Goal: Task Accomplishment & Management: Use online tool/utility

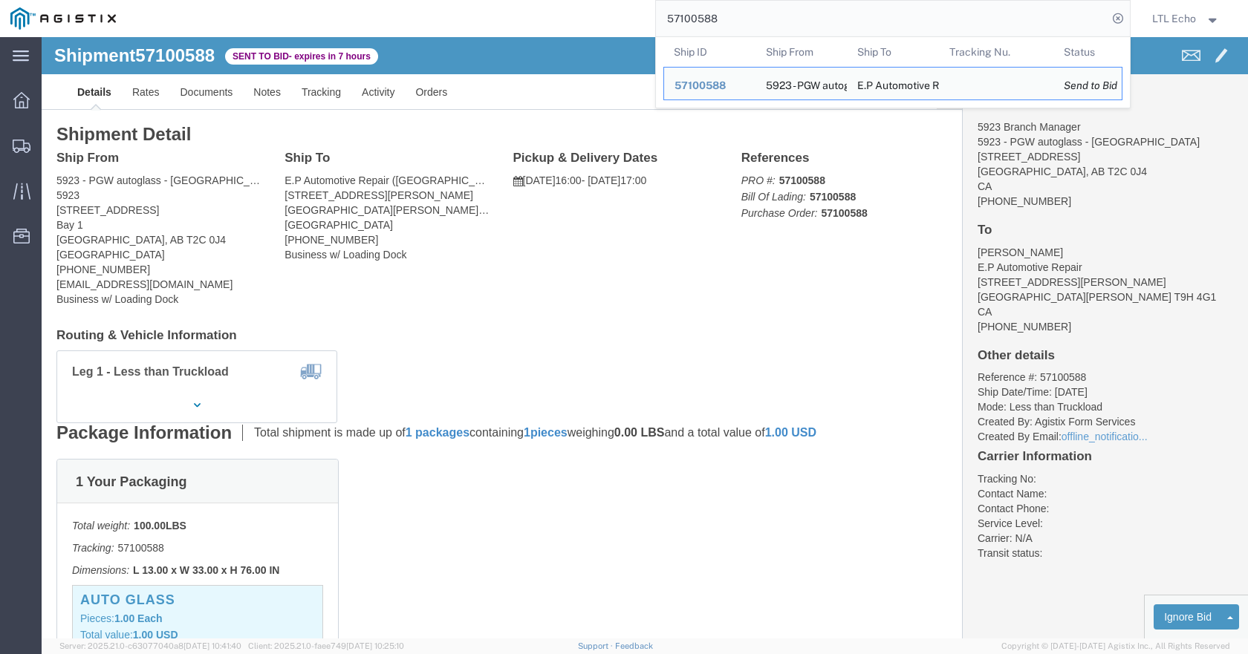
scroll to position [149, 0]
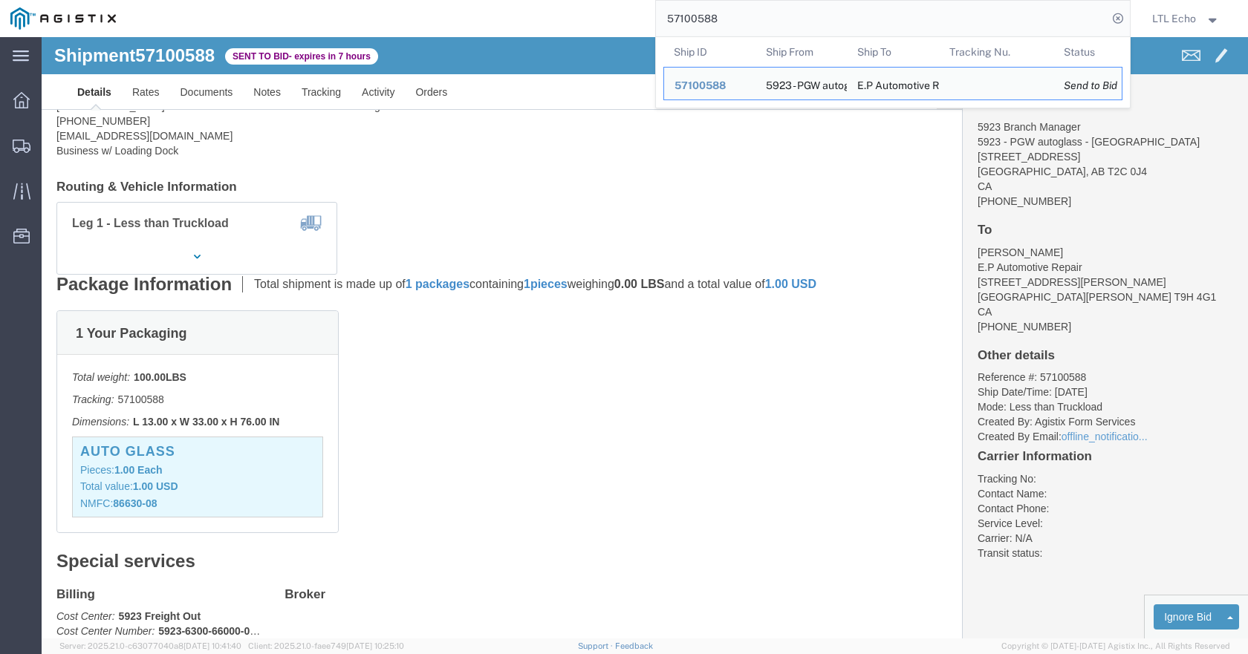
click at [685, 16] on input "57100588" at bounding box center [882, 19] width 452 height 36
click at [693, 19] on input "57100588" at bounding box center [882, 19] width 452 height 36
paste input "35617"
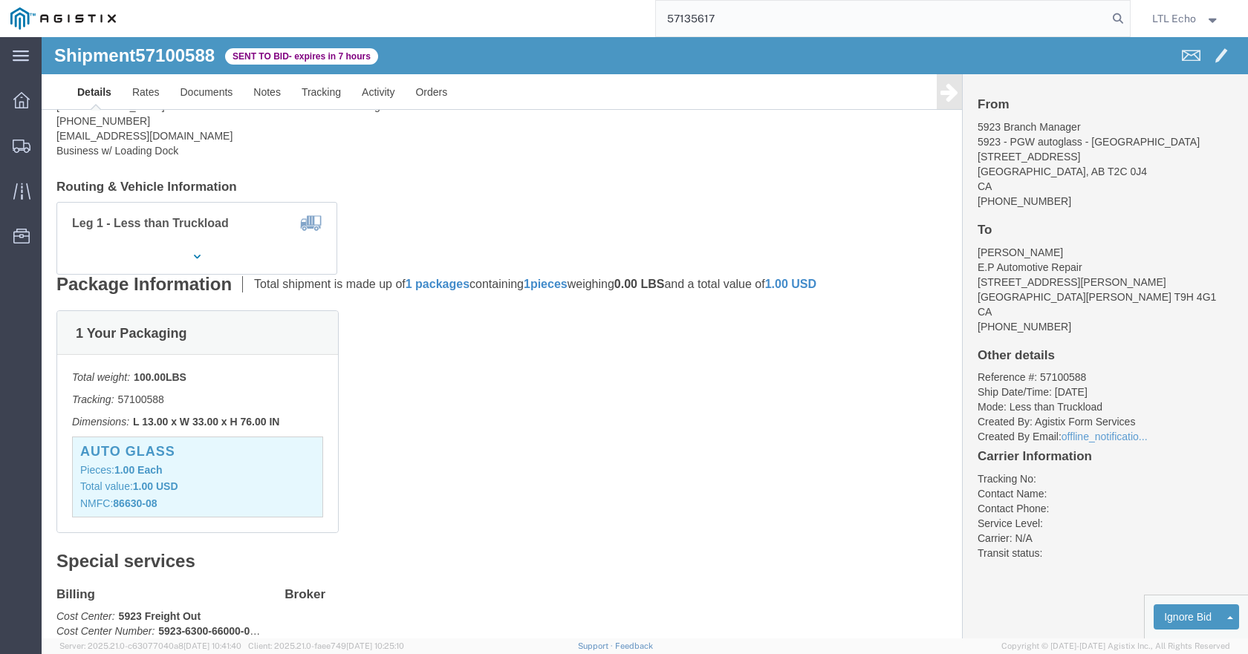
type input "57135617"
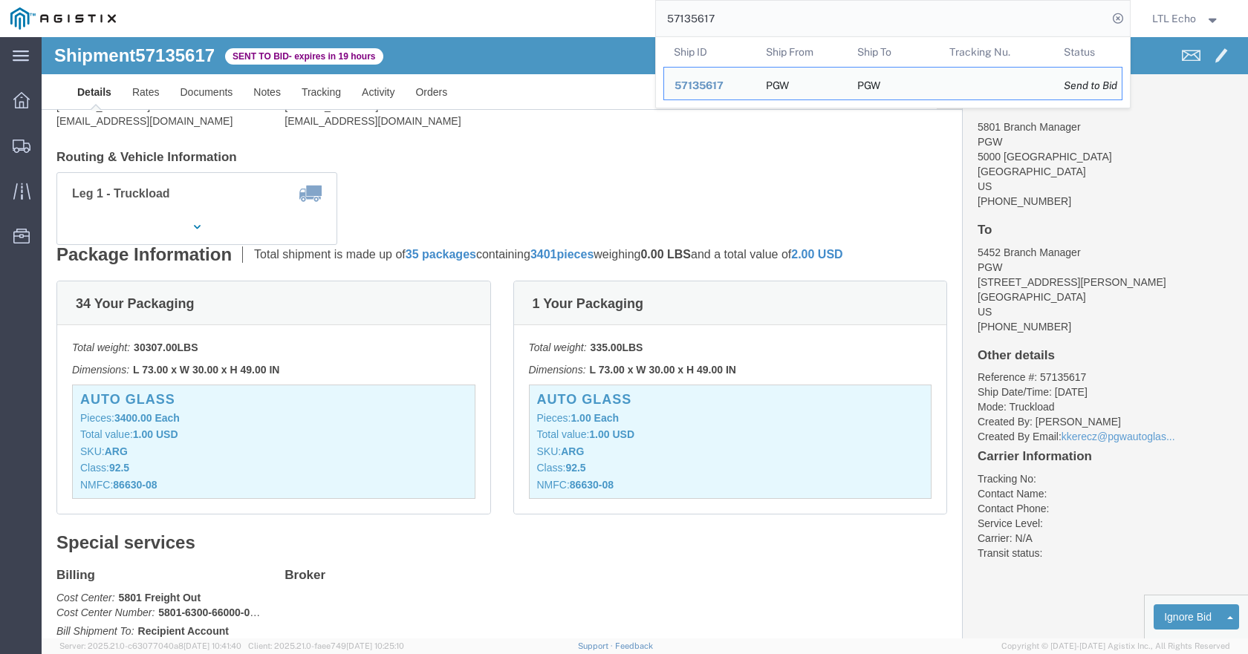
click div "Ship From PGW (5801 Branch Manager) [STREET_ADDRESS] [PHONE_NUMBER] [EMAIL_ADDR…"
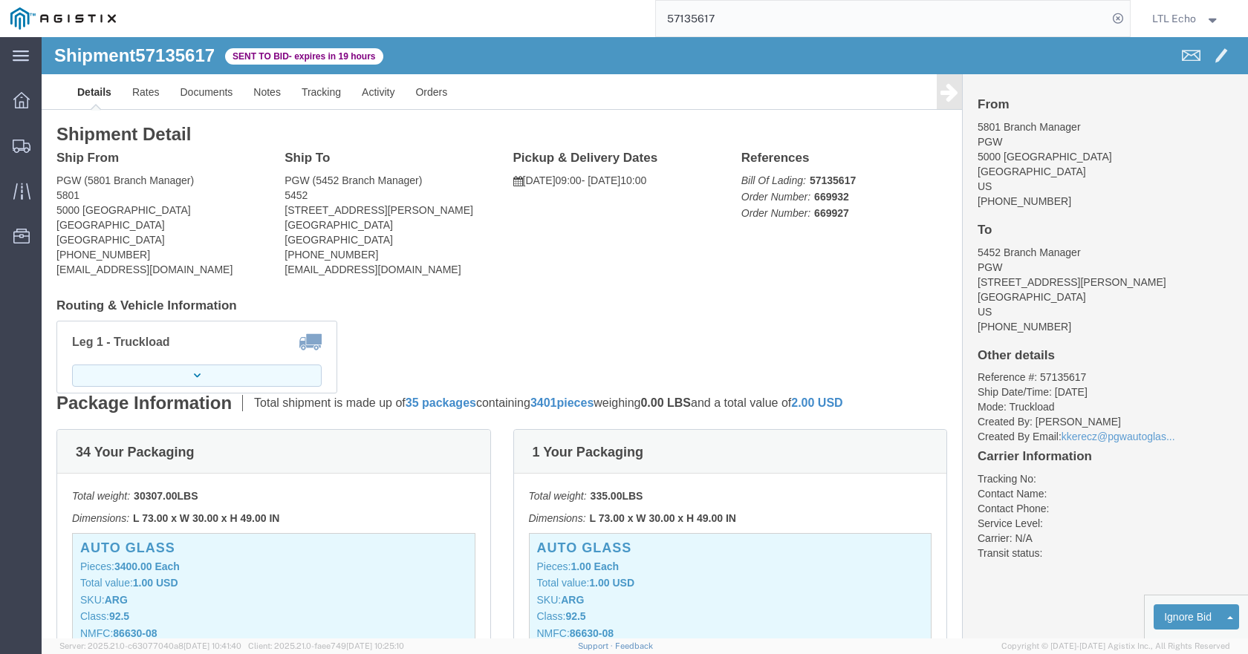
click button "button"
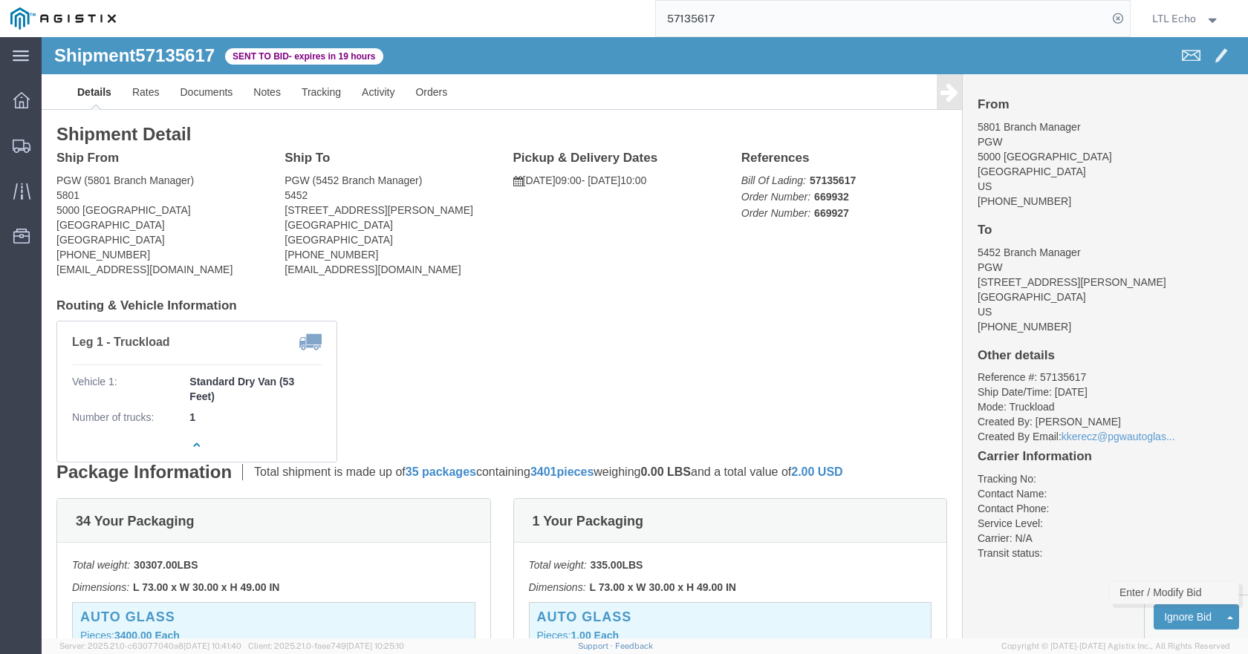
click link "Enter / Modify Bid"
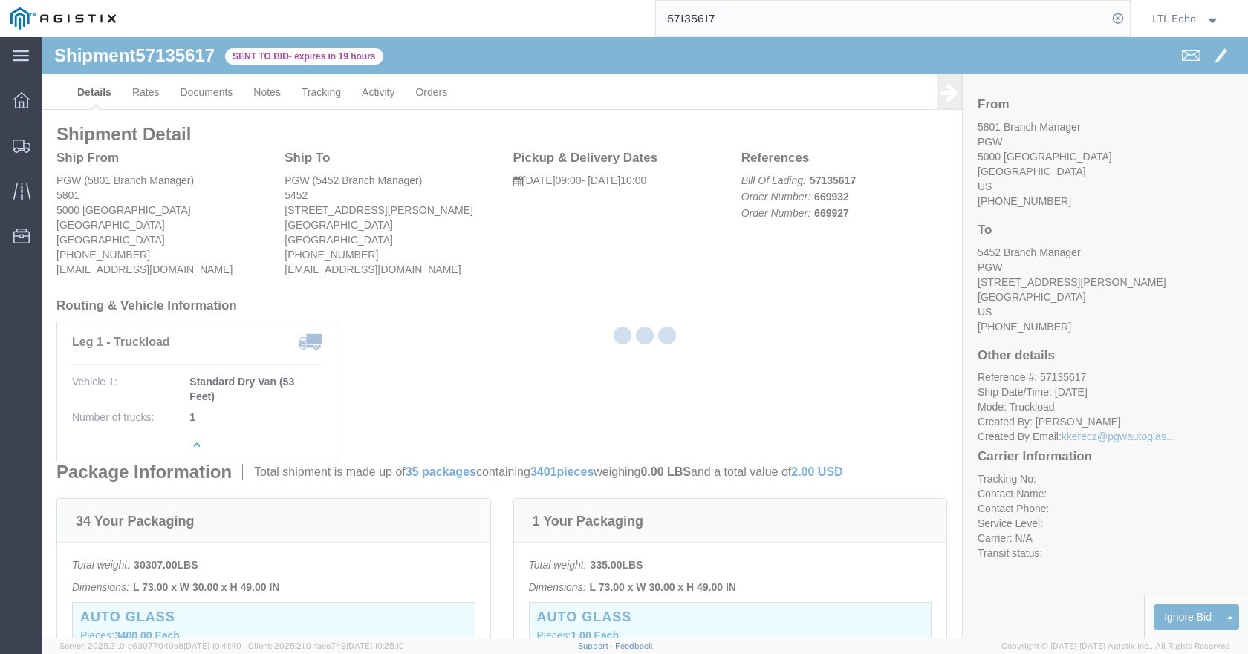
select select "4622"
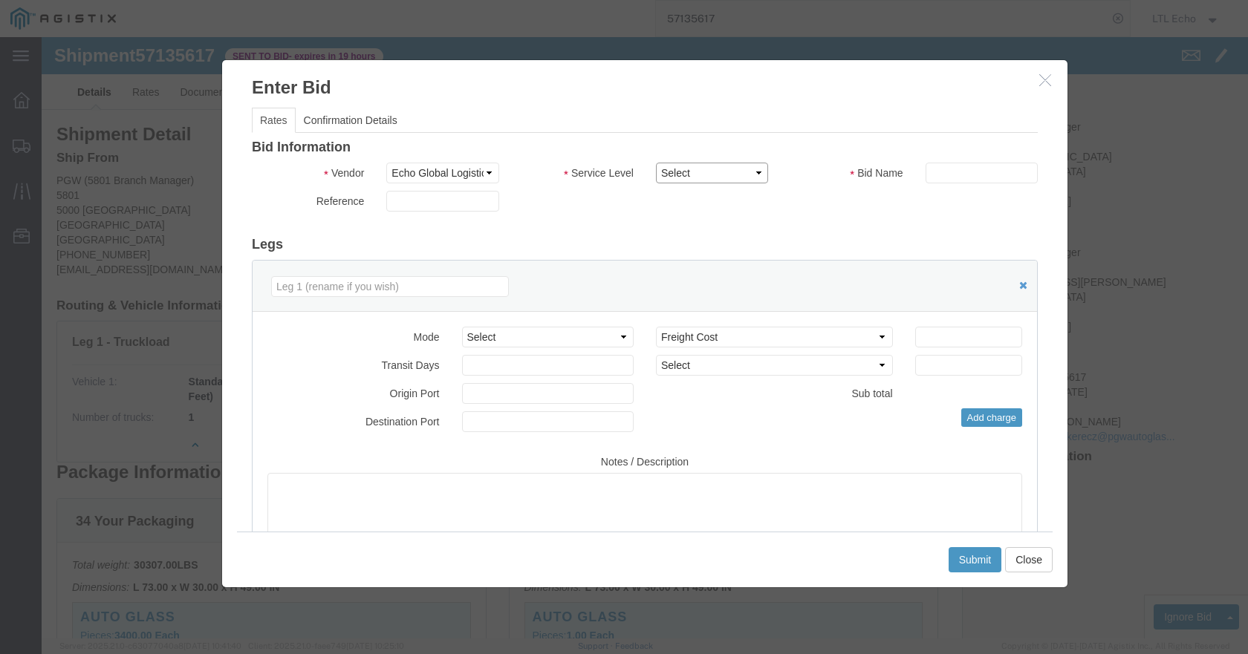
click select "Select Guaranteed Next Day LTL Standard 3-5 Day Rail TL Standard 3 - 5 Day"
select select "13989"
click select "Select Guaranteed Next Day LTL Standard 3-5 Day Rail TL Standard 3 - 5 Day"
paste input "57135617"
type input "57135617"
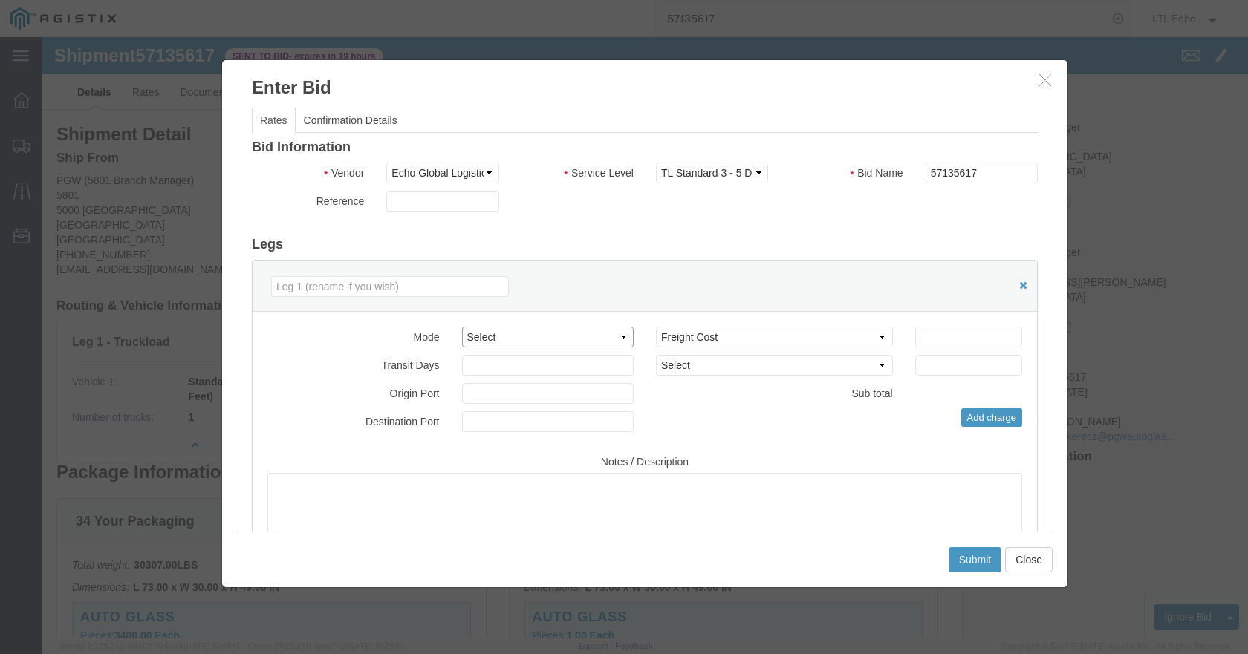
click select "Select Air Less than Truckload Multi-Leg Ocean Freight Rail Small Parcel Truckl…"
select select "TL"
click select "Select Air Less than Truckload Multi-Leg Ocean Freight Rail Small Parcel Truckl…"
click input "number"
type input "650"
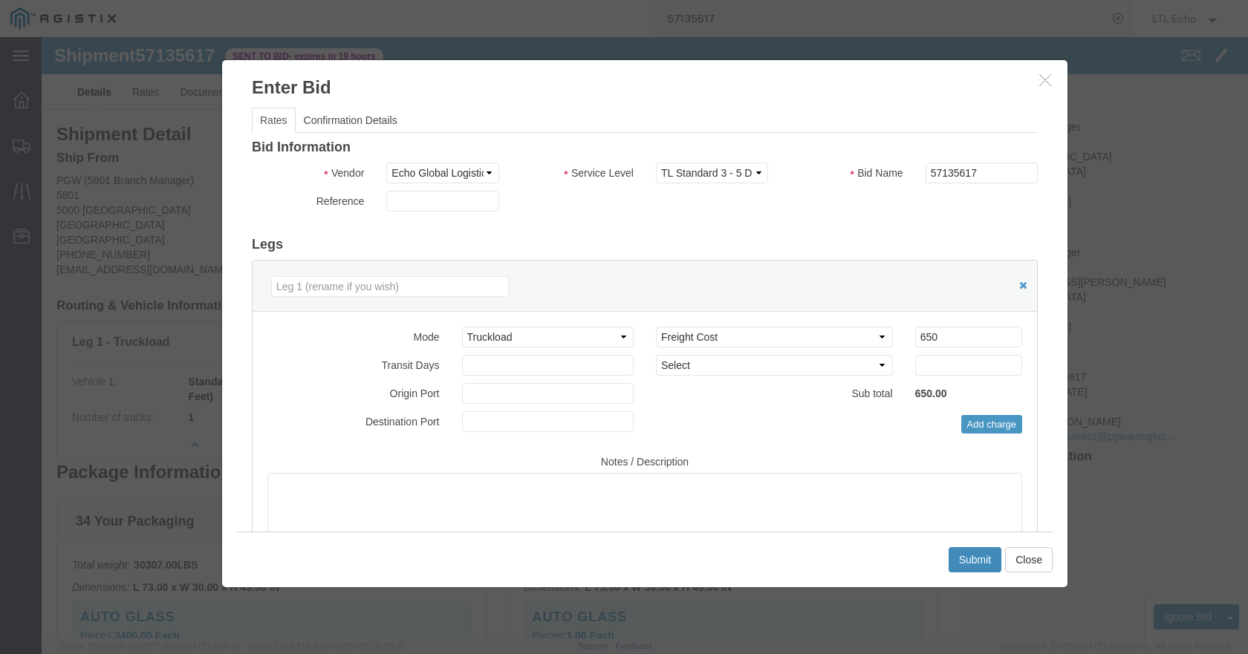
click button "Submit"
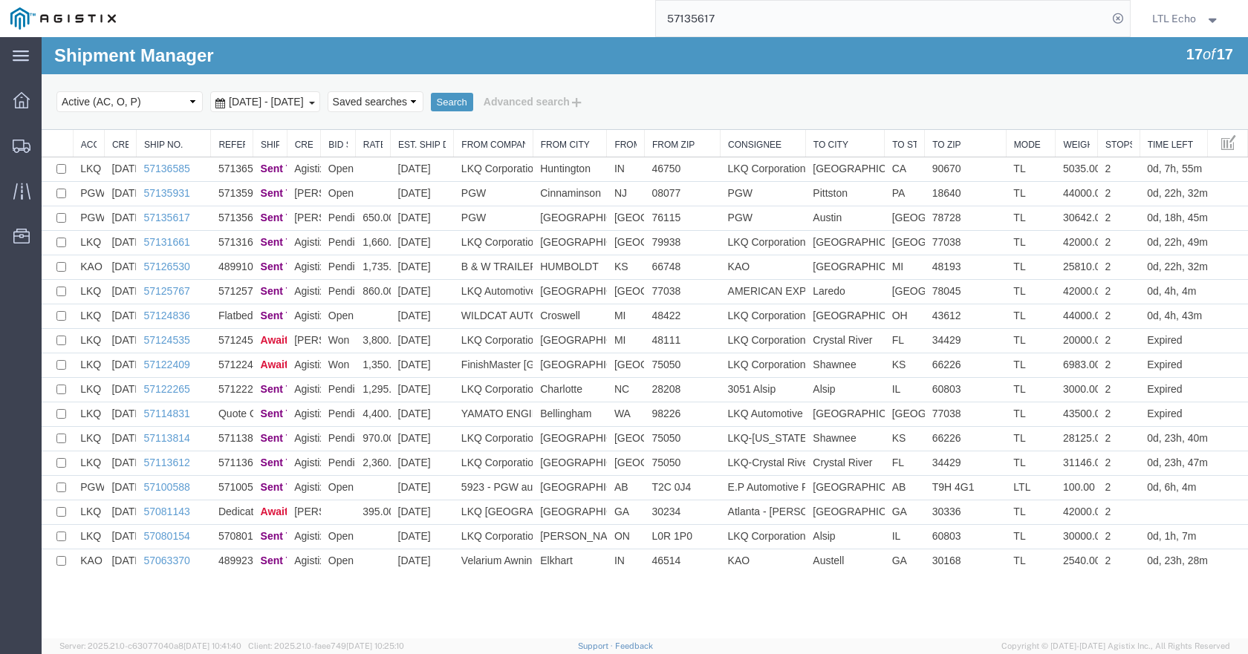
click at [709, 19] on input "57135617" at bounding box center [882, 19] width 452 height 36
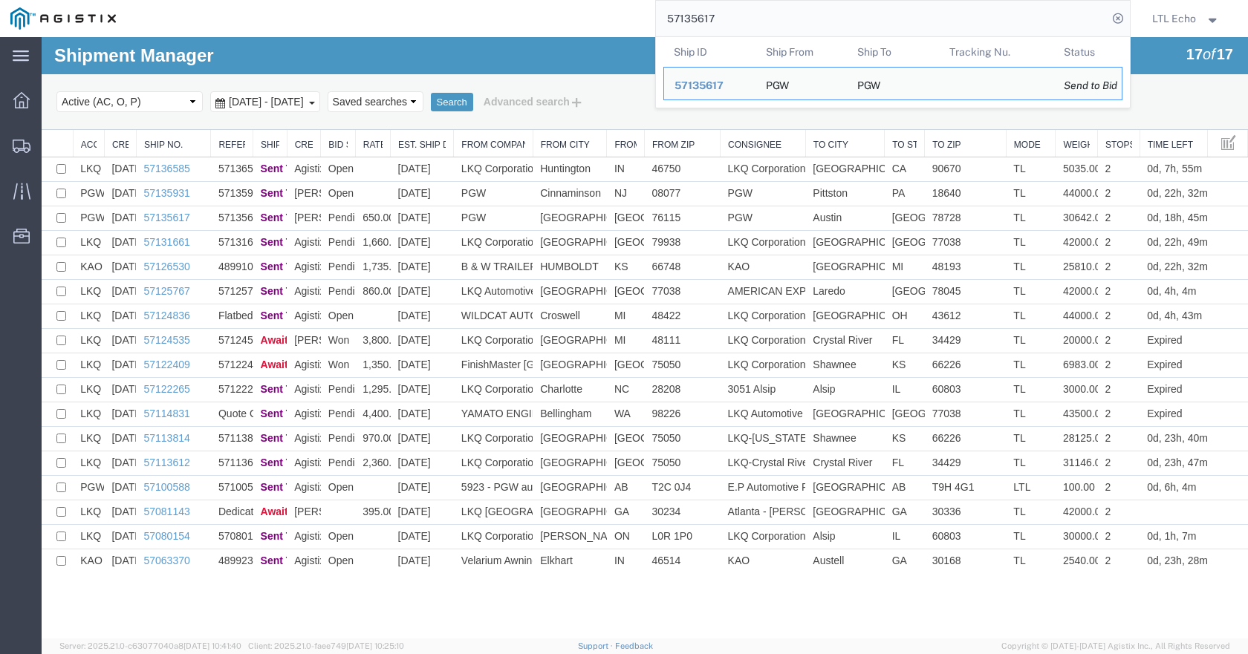
click at [709, 19] on input "57135617" at bounding box center [882, 19] width 452 height 36
paste input "931"
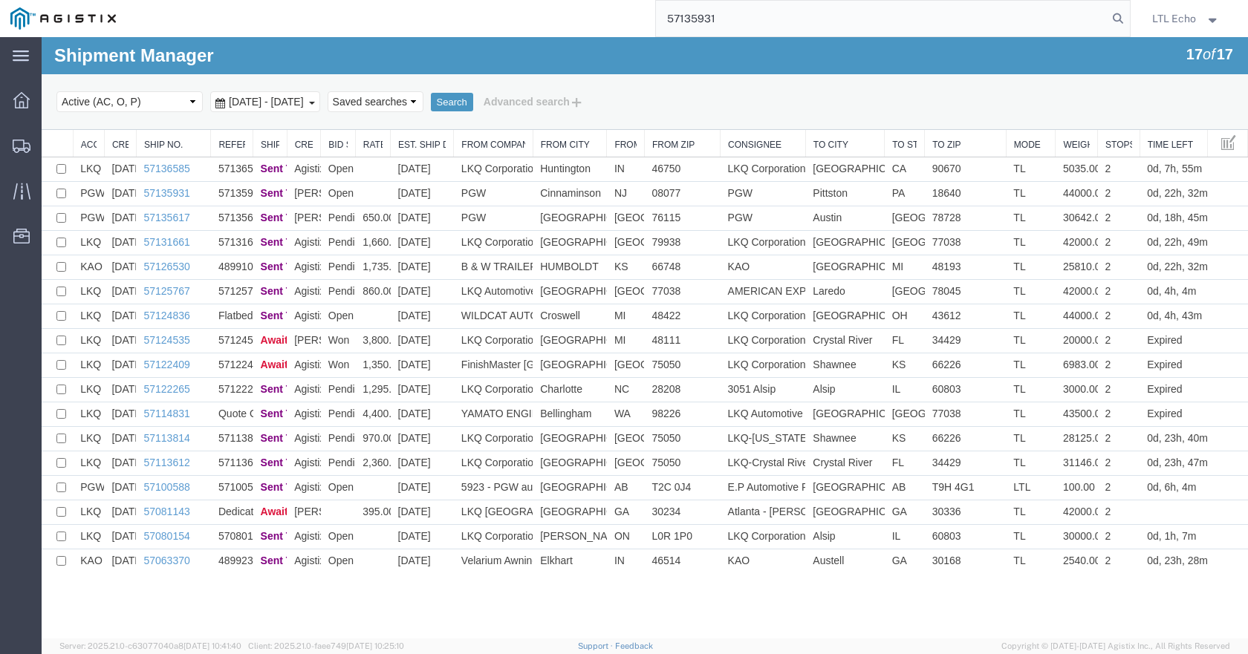
type input "57135931"
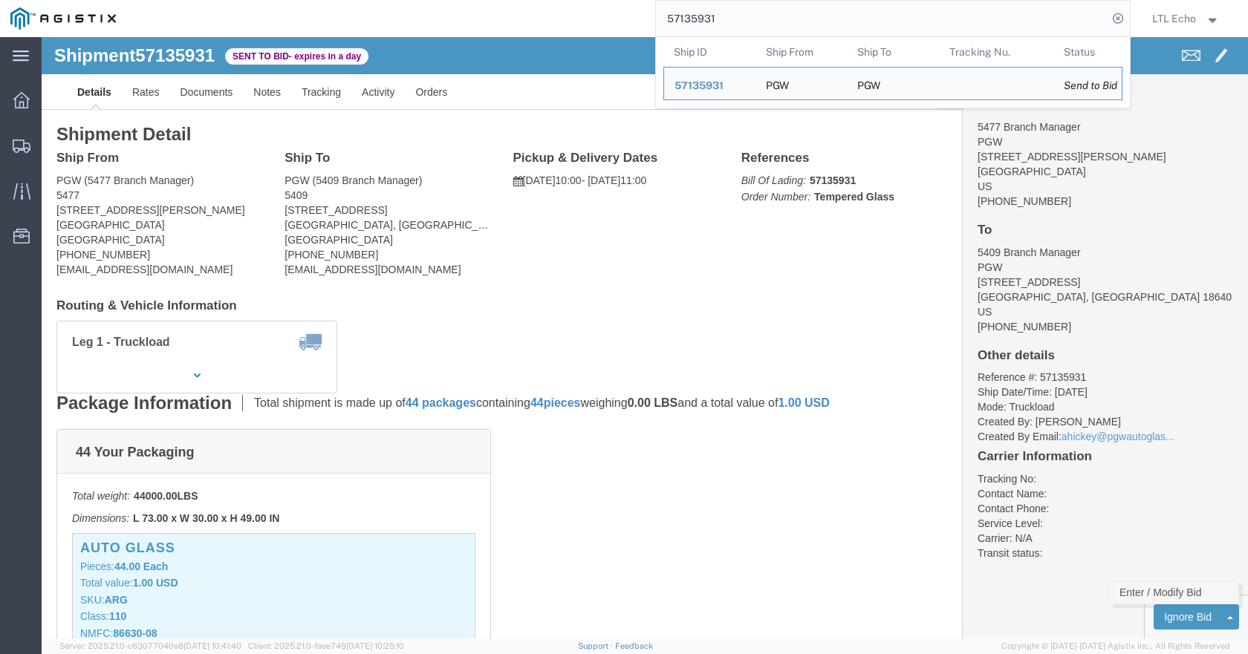
click link "Enter / Modify Bid"
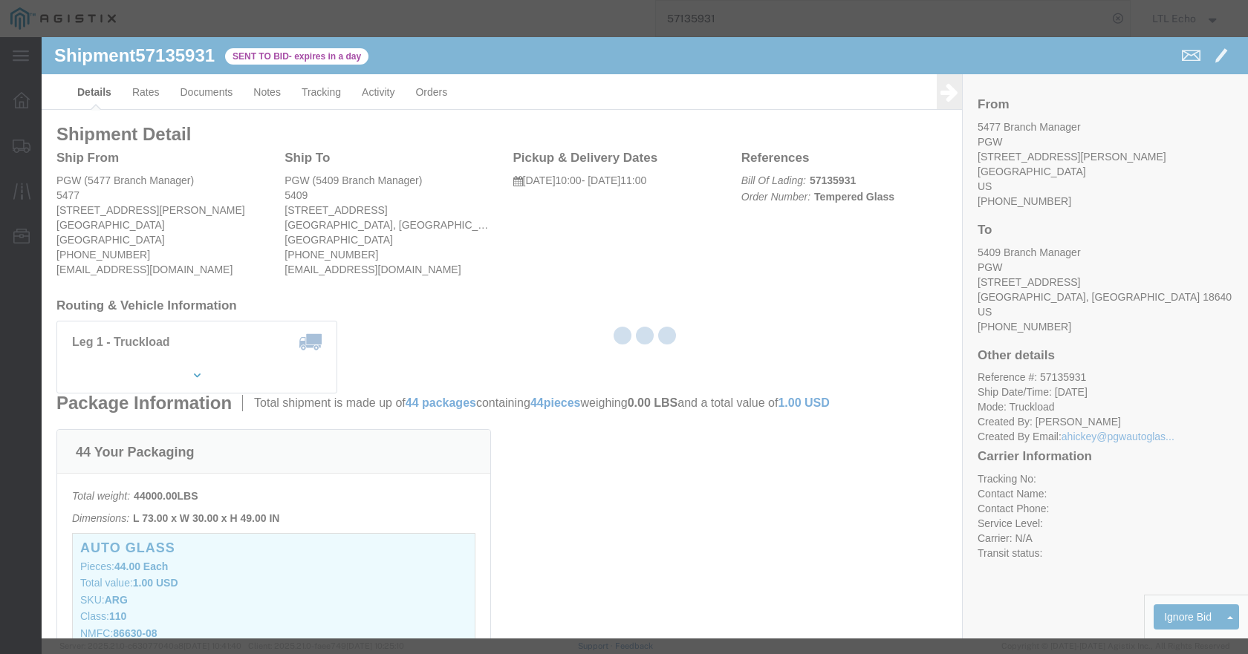
select select "4622"
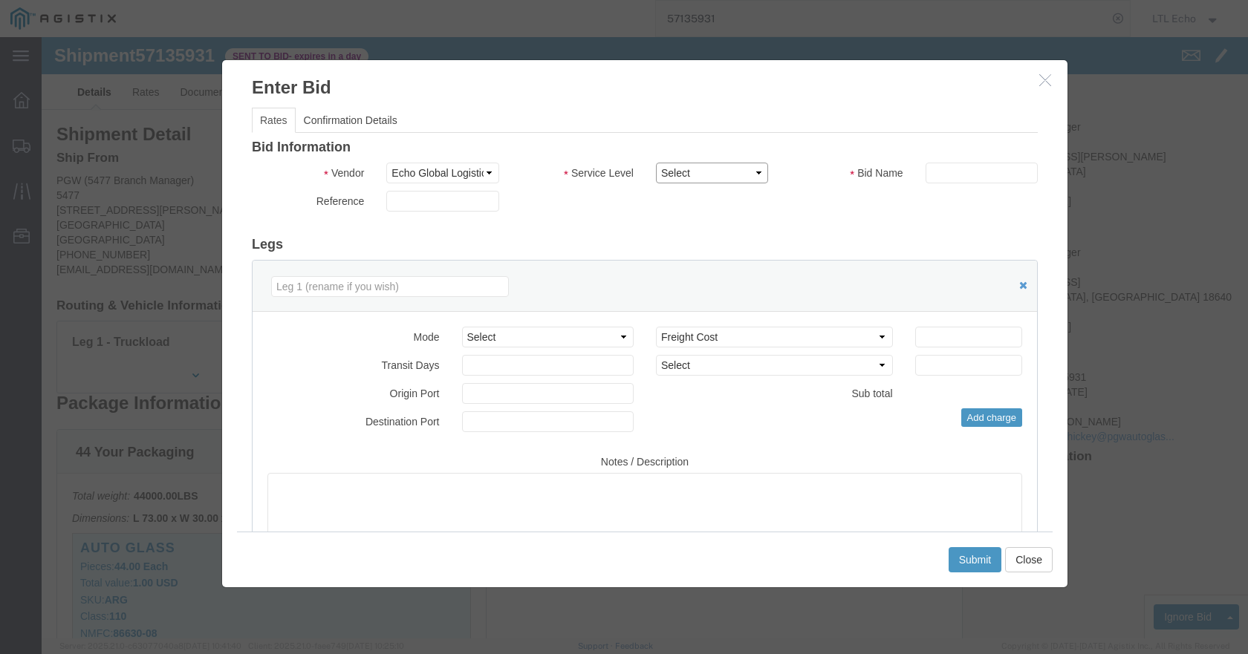
click select "Select Guaranteed Next Day LTL Standard 3-5 Day Rail TL Standard 3 - 5 Day"
select select "13989"
click select "Select Guaranteed Next Day LTL Standard 3-5 Day Rail TL Standard 3 - 5 Day"
paste input "57135931"
type input "57135931"
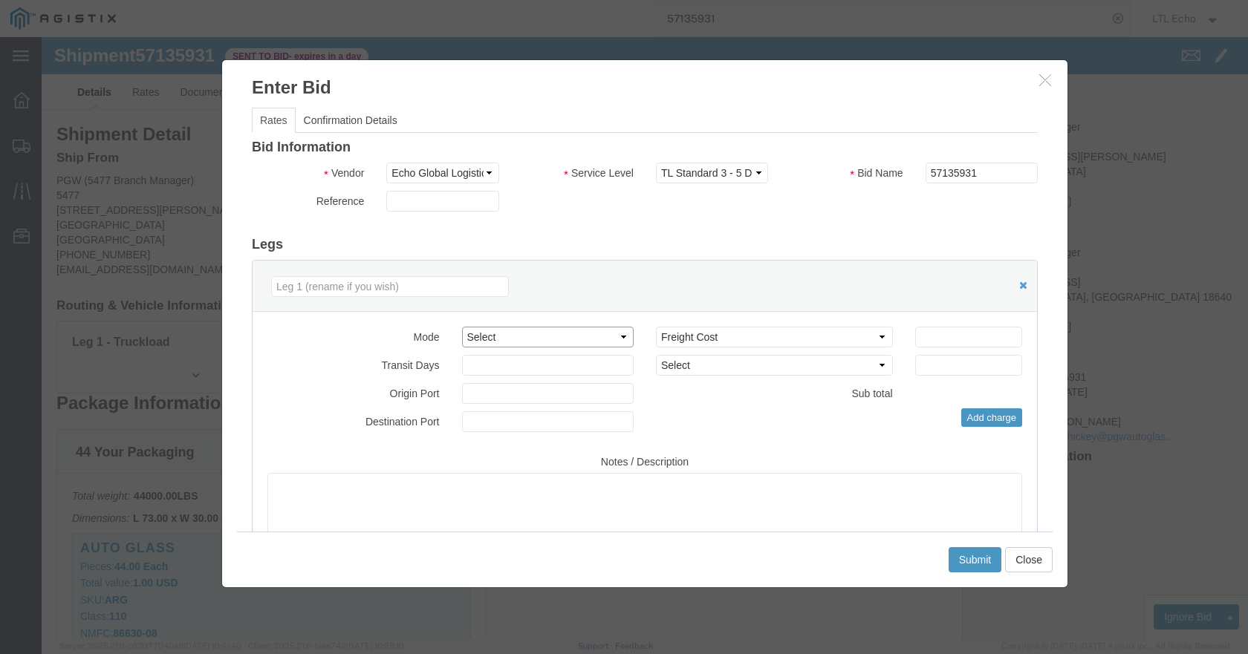
click select "Select Air Less than Truckload Multi-Leg Ocean Freight Rail Small Parcel Truckl…"
select select "TL"
click select "Select Air Less than Truckload Multi-Leg Ocean Freight Rail Small Parcel Truckl…"
click input "number"
click input "700"
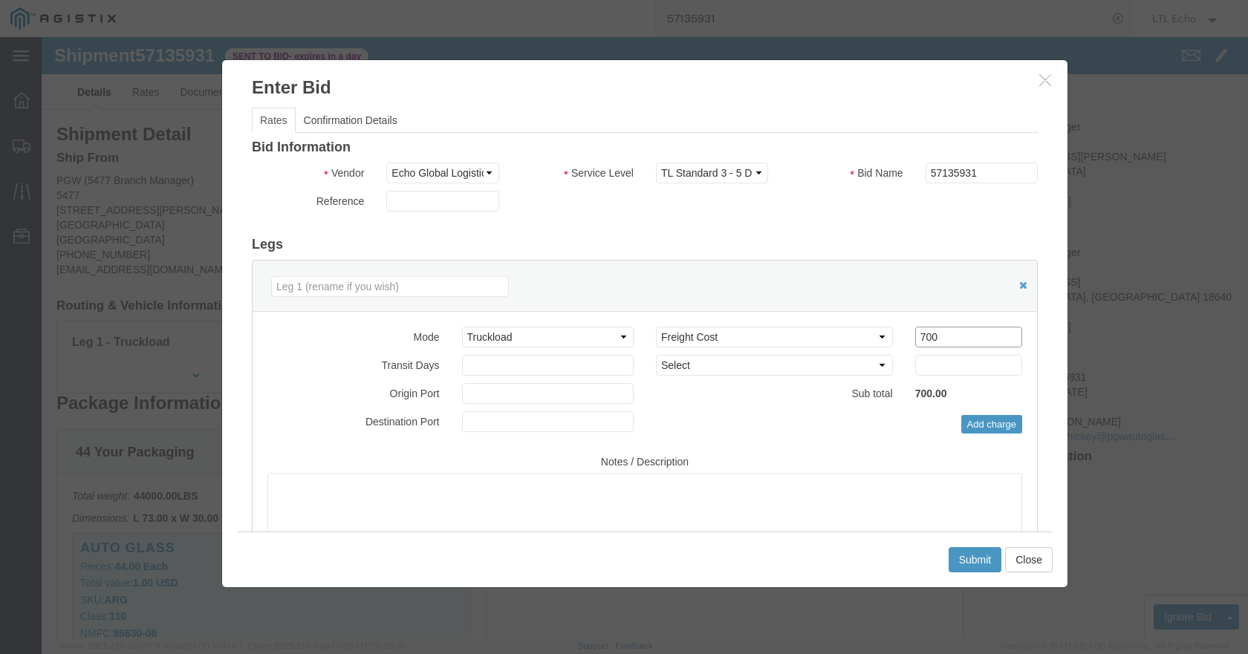
click input "700"
drag, startPoint x: 888, startPoint y: 299, endPoint x: 842, endPoint y: 302, distance: 45.4
click div "Select 2 Day Service 3 Axle Winch Truck 3 to 5 Day Service 96L Domestic Flat Ra…"
type input "650"
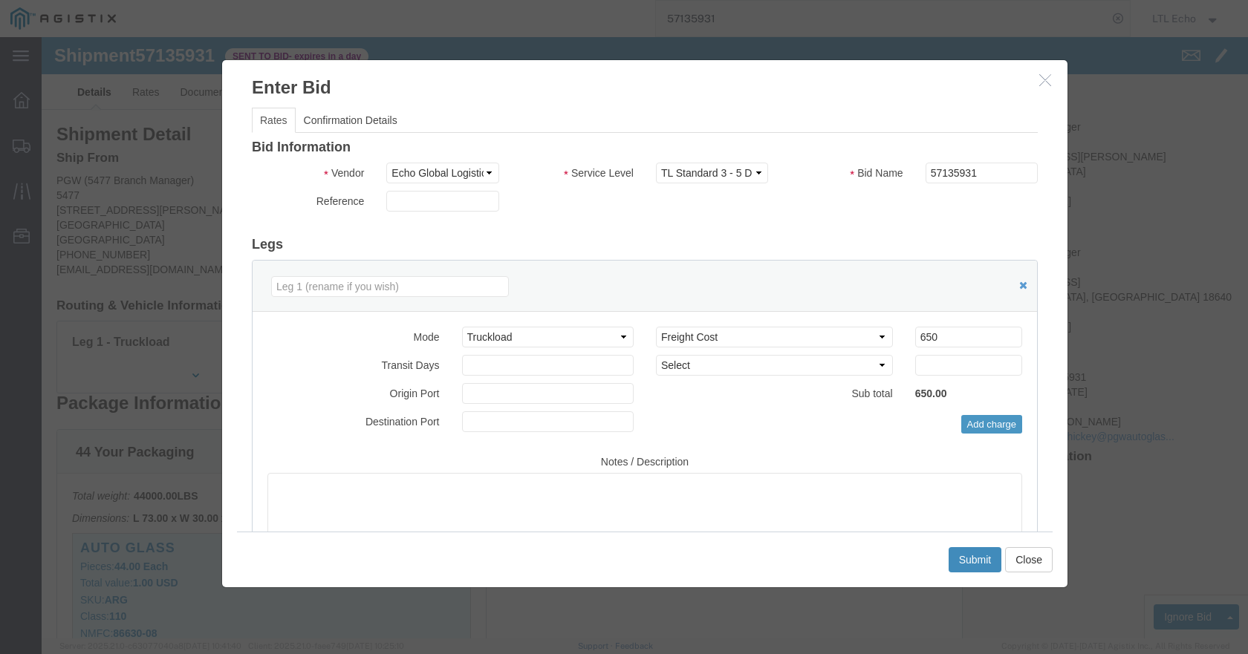
click button "Submit"
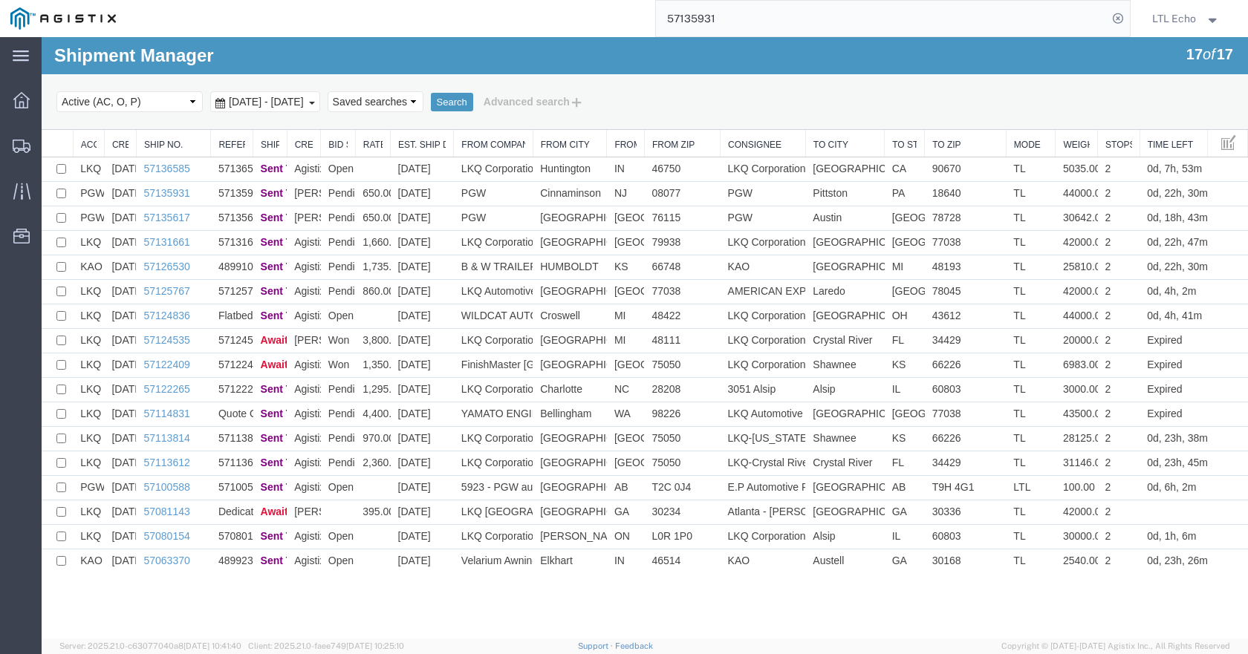
click at [705, 13] on input "57135931" at bounding box center [882, 19] width 452 height 36
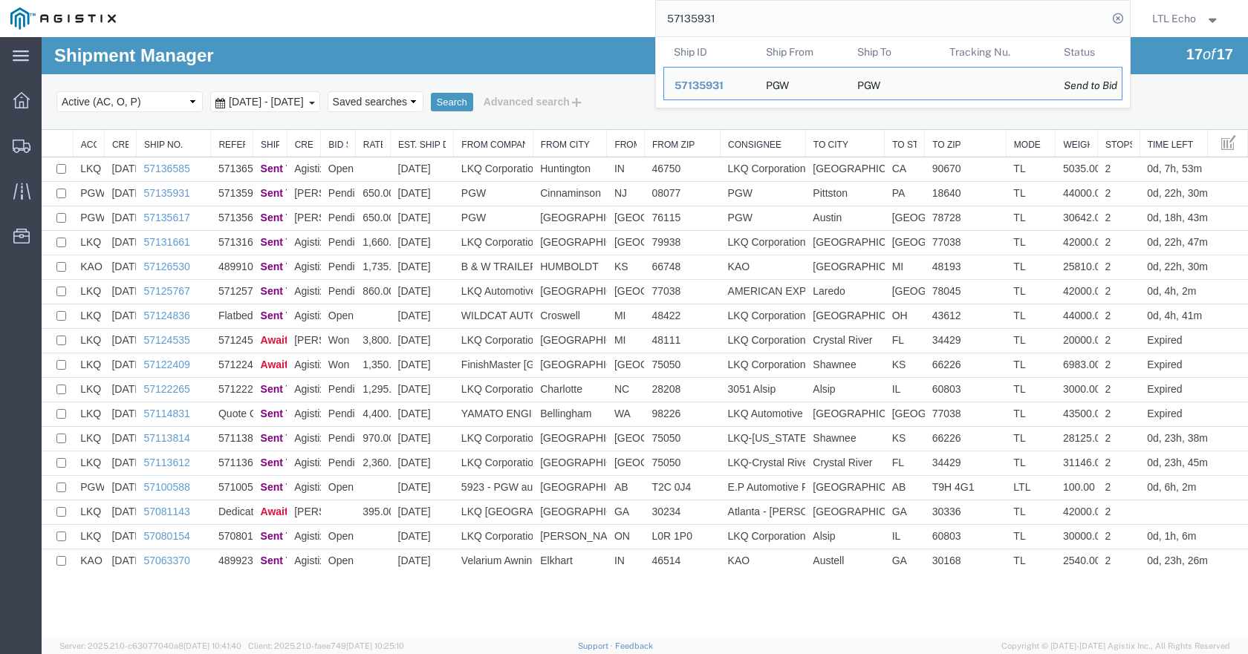
click at [705, 13] on input "57135931" at bounding box center [882, 19] width 452 height 36
paste input "43"
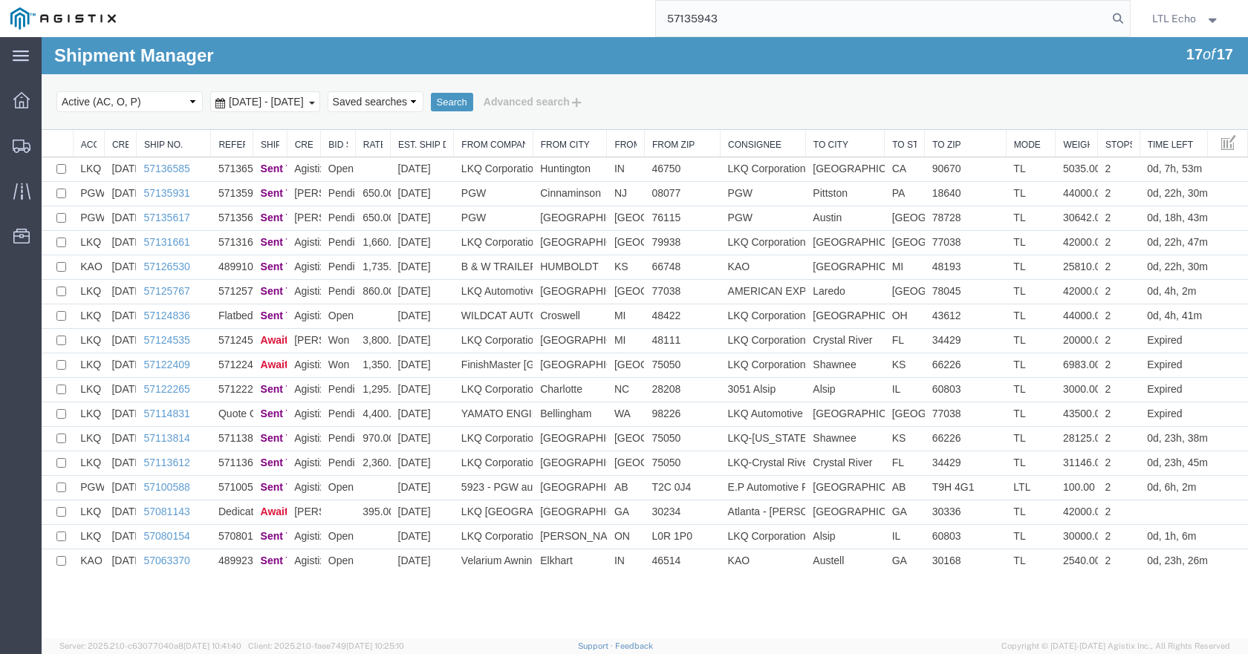
type input "57135943"
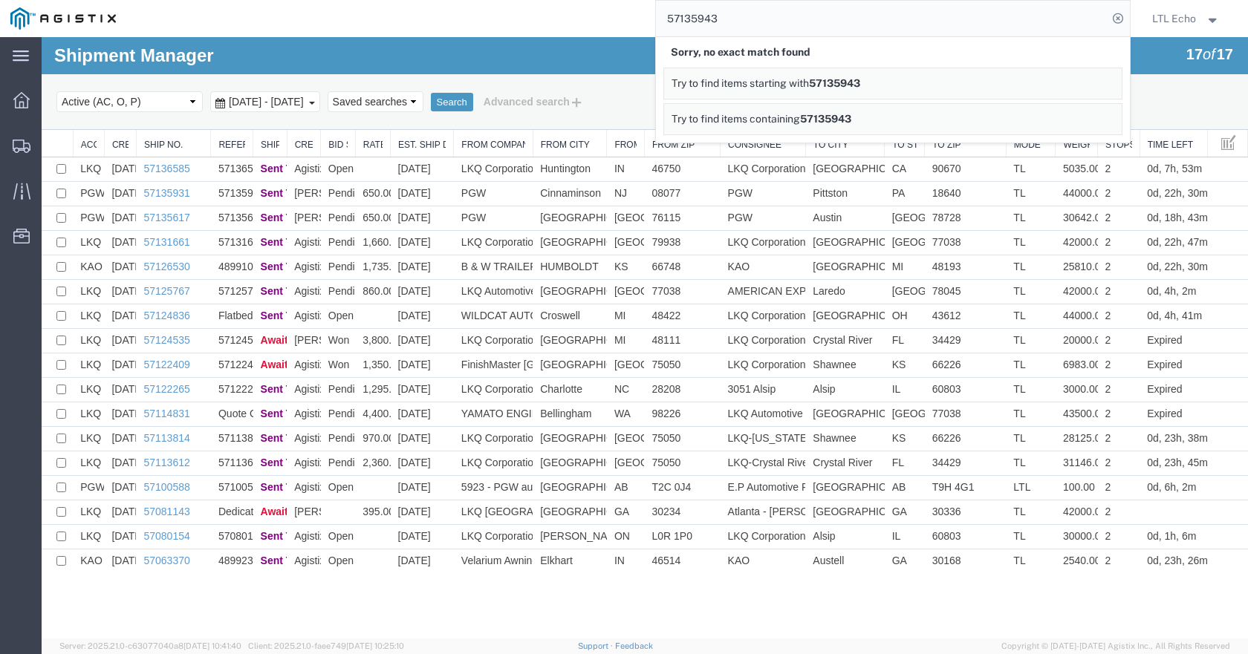
click at [750, 21] on input "57135943" at bounding box center [882, 19] width 452 height 36
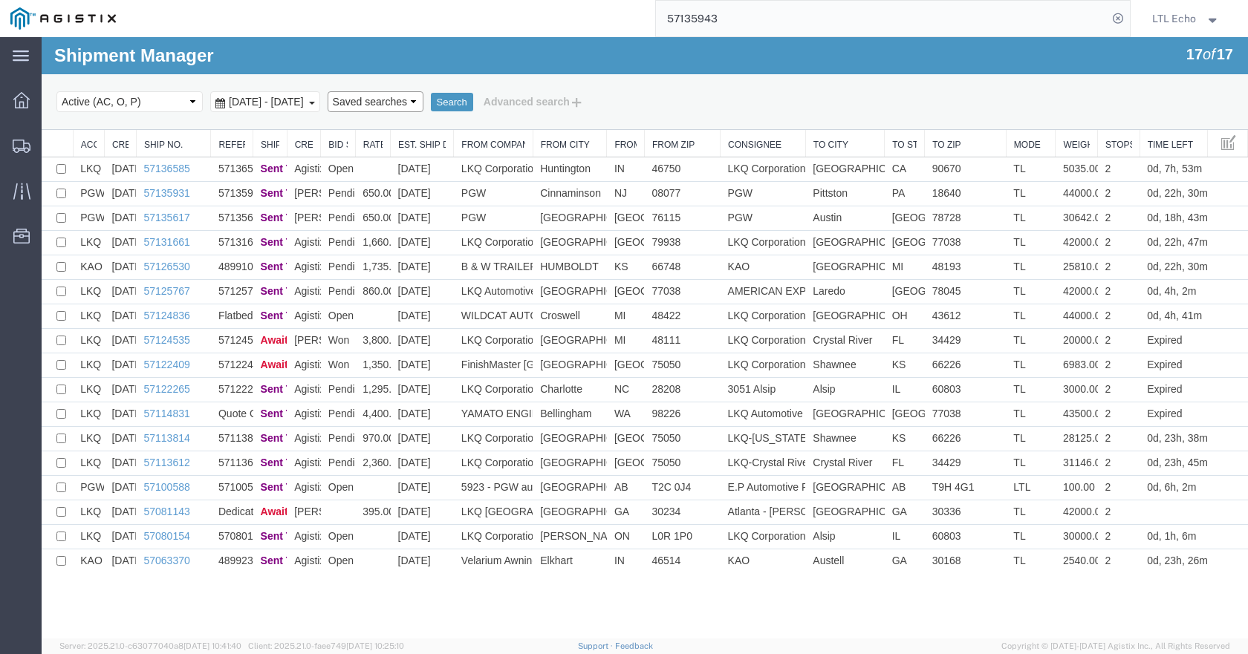
click at [413, 99] on select "Saved searches LKQ TL Lost PGW TL" at bounding box center [376, 101] width 96 height 21
select select "PGW TL"
click at [353, 91] on select "Saved searches LKQ TL Lost PGW TL" at bounding box center [376, 101] width 96 height 21
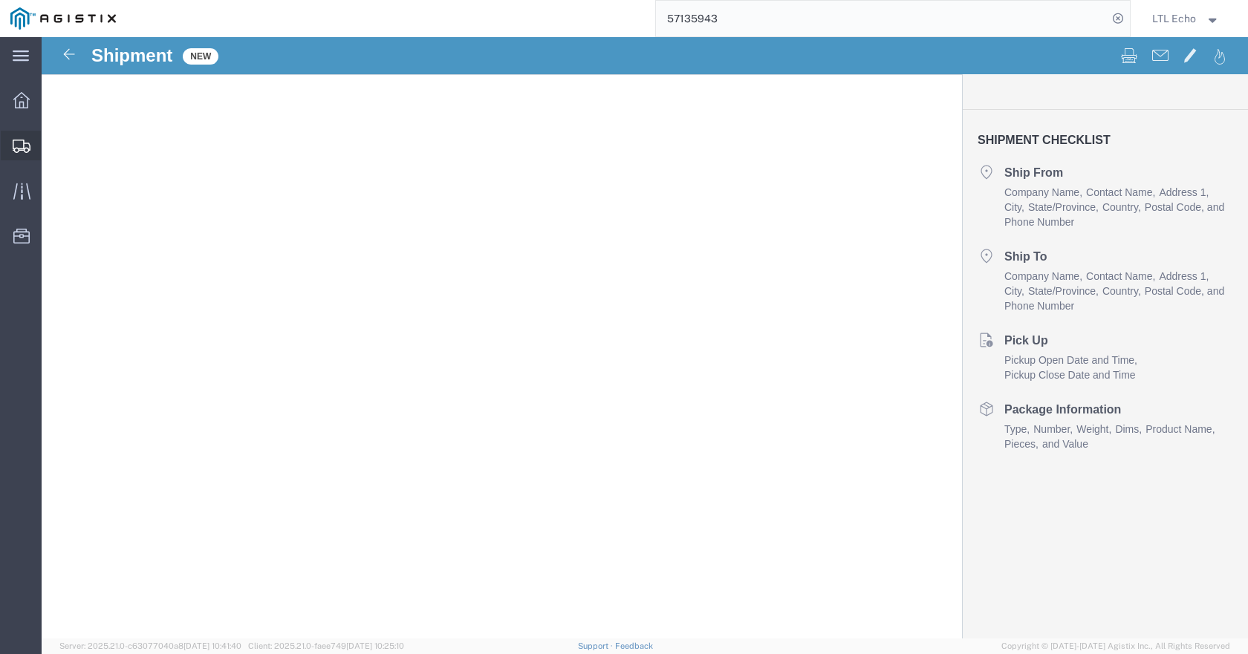
click at [51, 145] on span "Shipments" at bounding box center [46, 146] width 10 height 30
